Goal: Information Seeking & Learning: Compare options

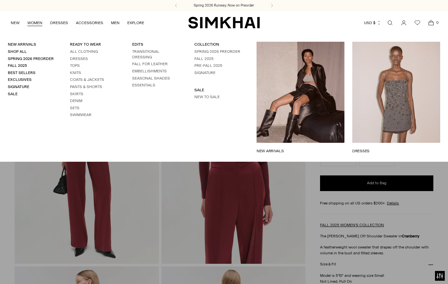
click at [35, 21] on link "WOMEN" at bounding box center [34, 23] width 15 height 14
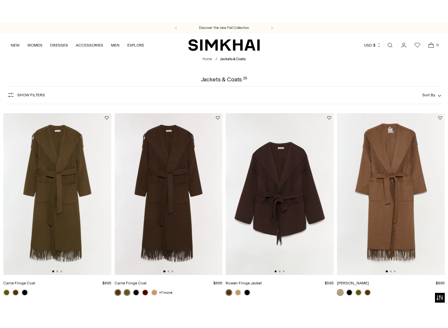
scroll to position [32, 0]
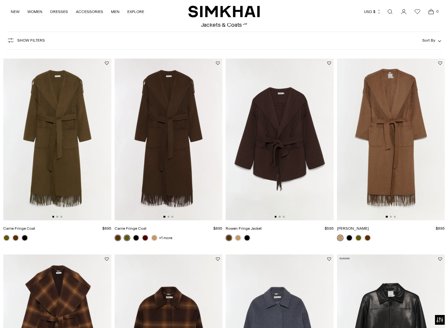
click at [323, 191] on img at bounding box center [280, 140] width 108 height 162
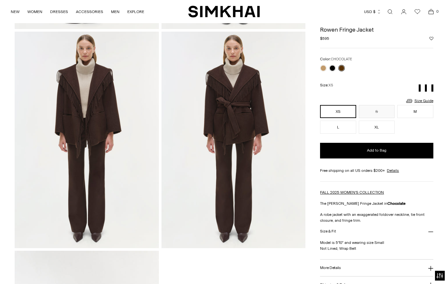
scroll to position [333, 0]
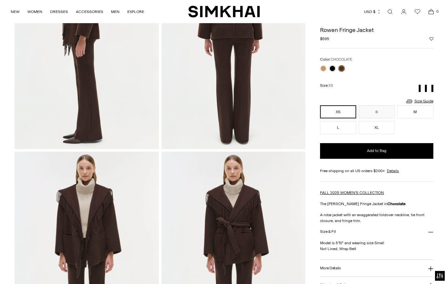
click at [332, 68] on link at bounding box center [332, 68] width 7 height 7
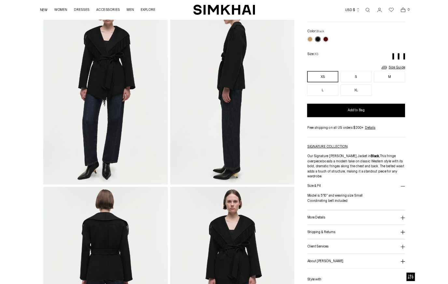
scroll to position [50, 0]
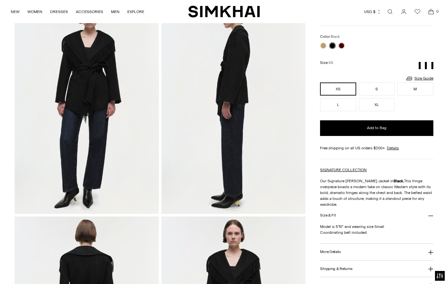
click at [327, 44] on link at bounding box center [323, 45] width 7 height 7
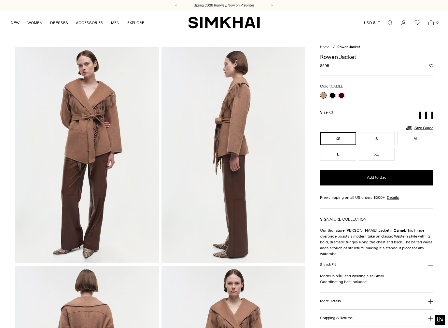
click at [344, 95] on link at bounding box center [341, 95] width 7 height 7
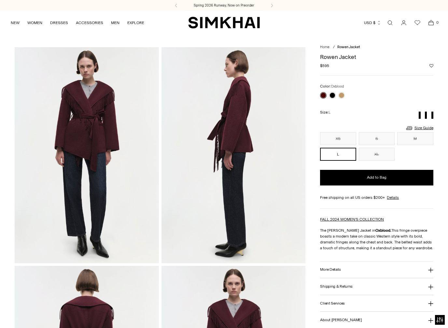
click at [334, 96] on link at bounding box center [332, 95] width 7 height 7
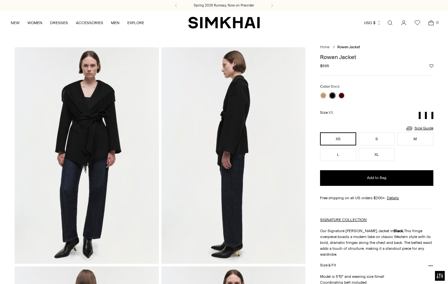
click at [326, 93] on link at bounding box center [323, 95] width 7 height 7
